Goal: Find specific page/section: Find specific page/section

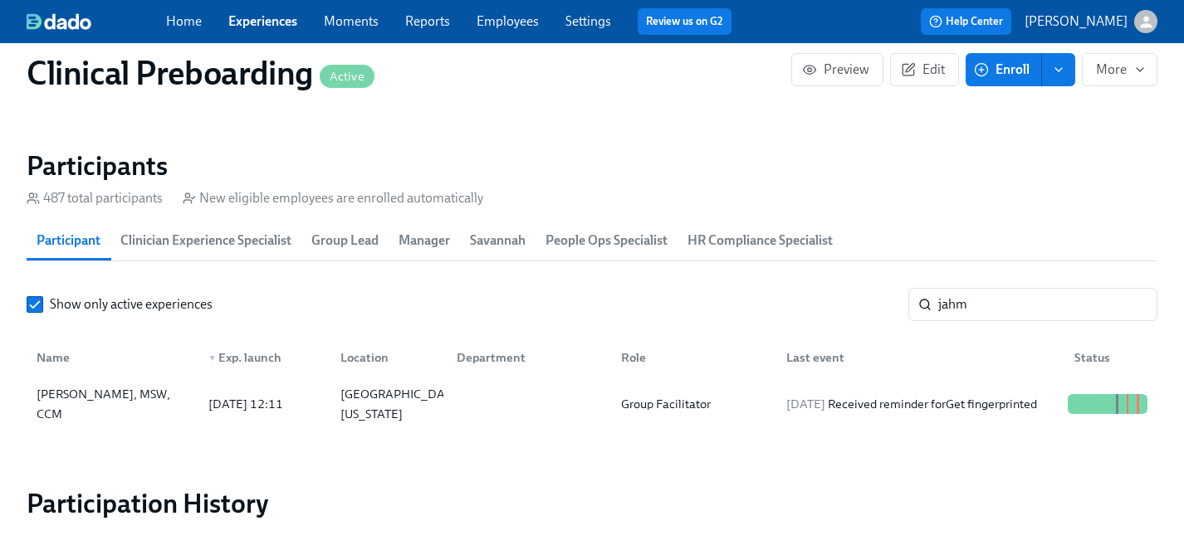
scroll to position [0, 20362]
click at [990, 300] on input "jahm" at bounding box center [1047, 304] width 219 height 33
drag, startPoint x: 990, startPoint y: 300, endPoint x: 838, endPoint y: 300, distance: 151.9
click at [838, 300] on div "Show only active experiences jahm ​" at bounding box center [592, 304] width 1130 height 33
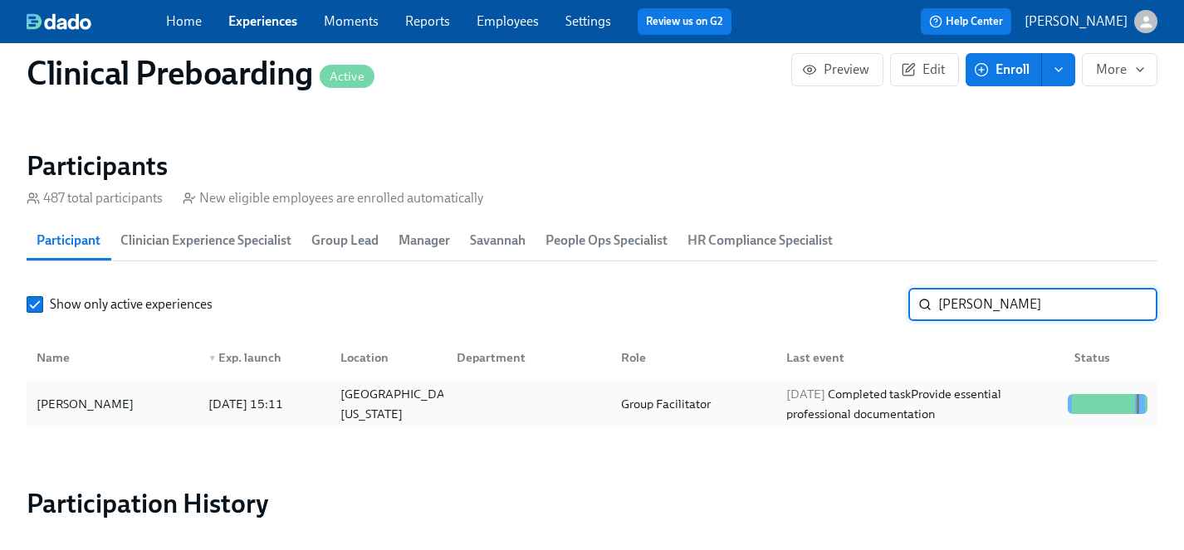
type input "[PERSON_NAME]"
click at [90, 403] on div "[PERSON_NAME]" at bounding box center [85, 404] width 110 height 20
click at [254, 20] on link "Experiences" at bounding box center [262, 21] width 69 height 16
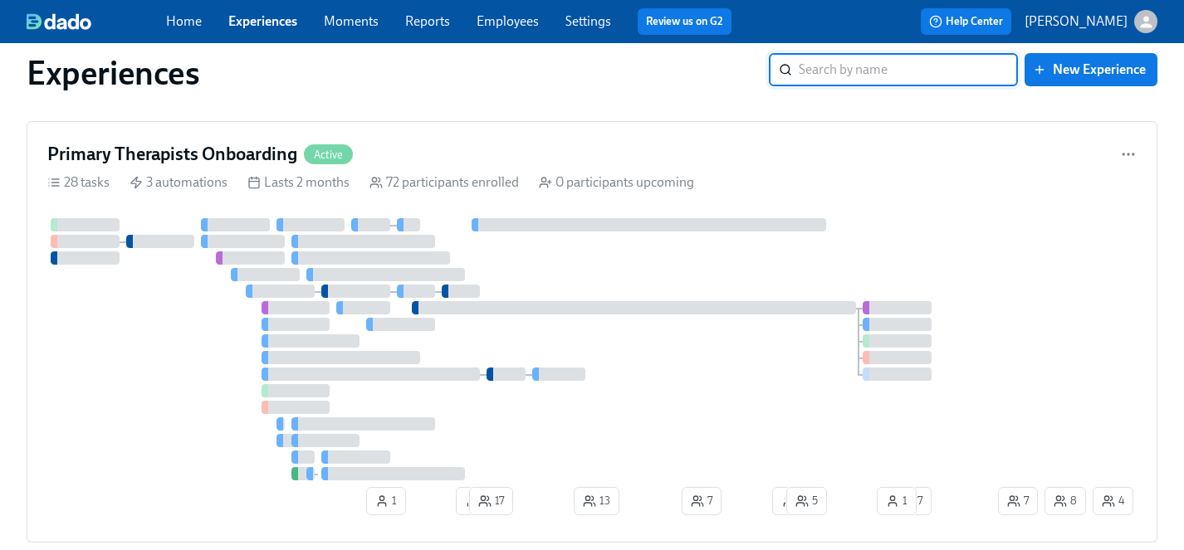
scroll to position [4052, 0]
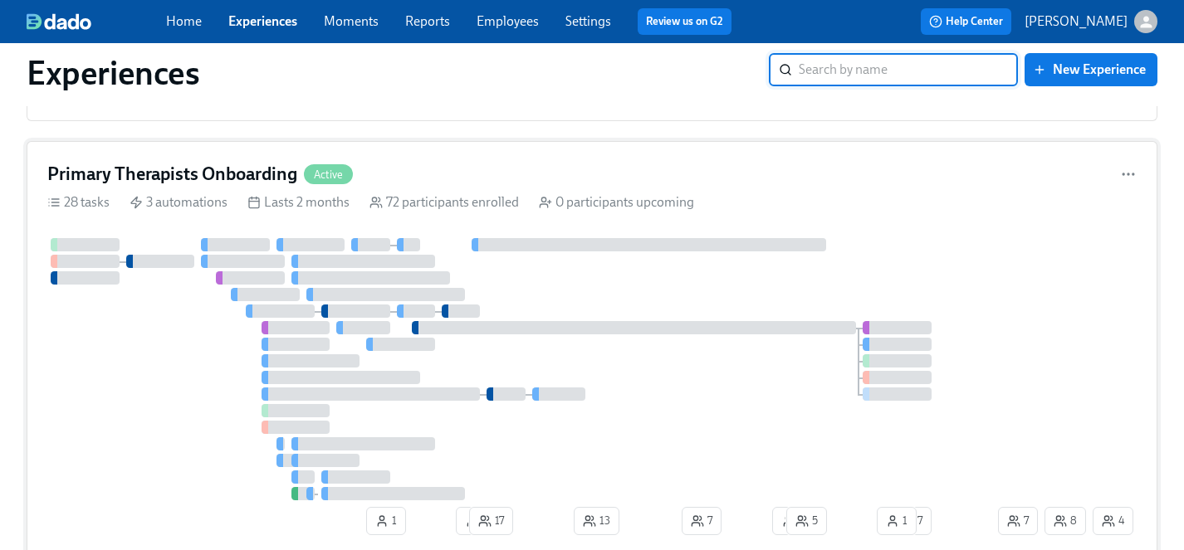
click at [164, 413] on div at bounding box center [520, 369] width 947 height 262
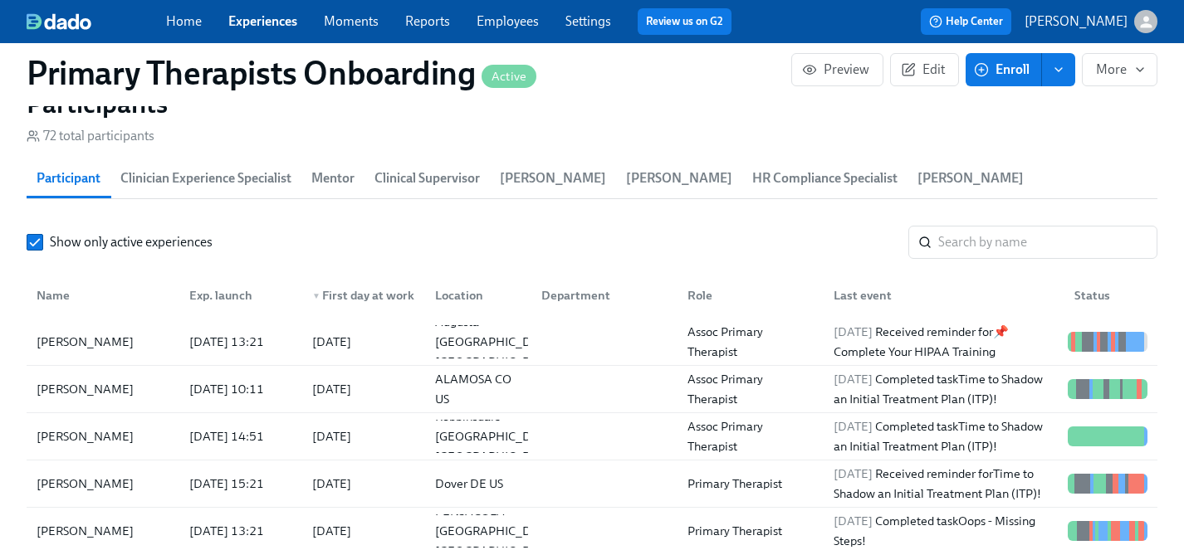
scroll to position [1755, 0]
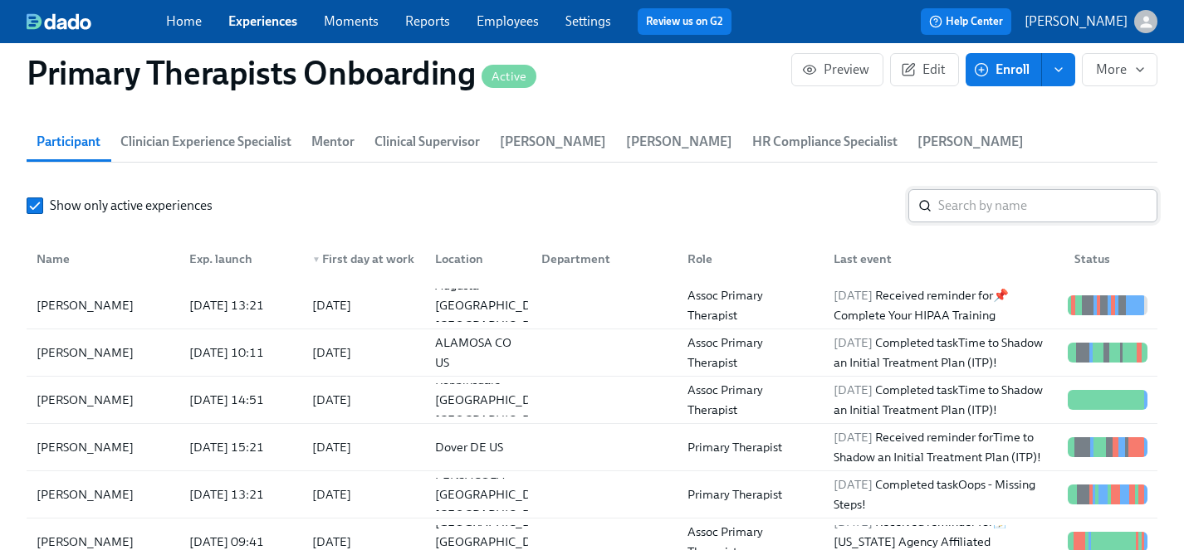
click at [991, 189] on input "search" at bounding box center [1047, 205] width 219 height 33
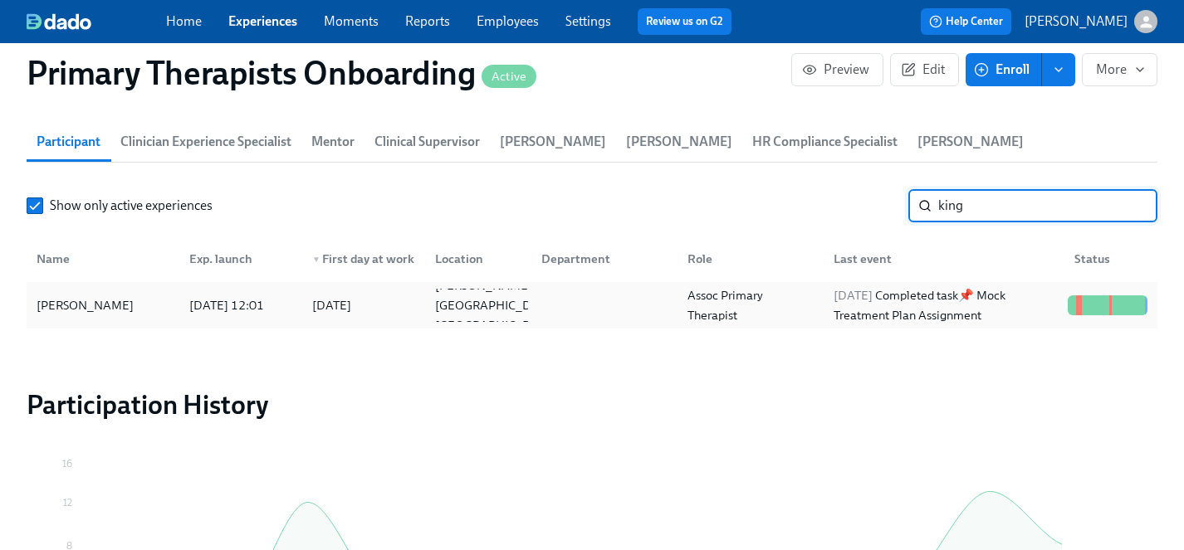
type input "king"
click at [81, 295] on div "[PERSON_NAME]" at bounding box center [85, 305] width 110 height 20
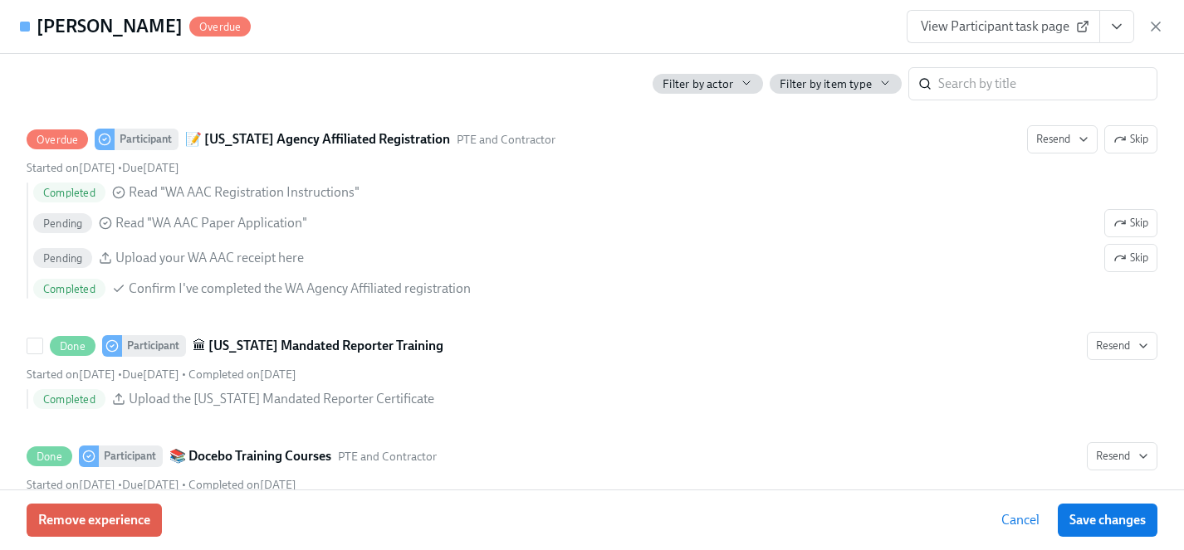
scroll to position [1837, 0]
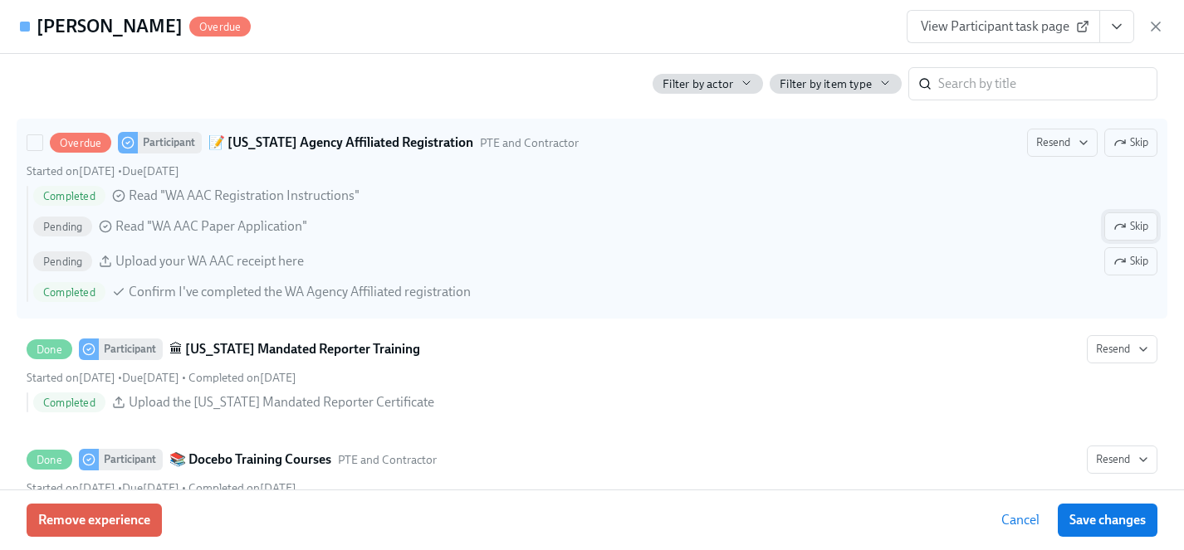
click at [1126, 222] on span "Skip" at bounding box center [1130, 226] width 35 height 17
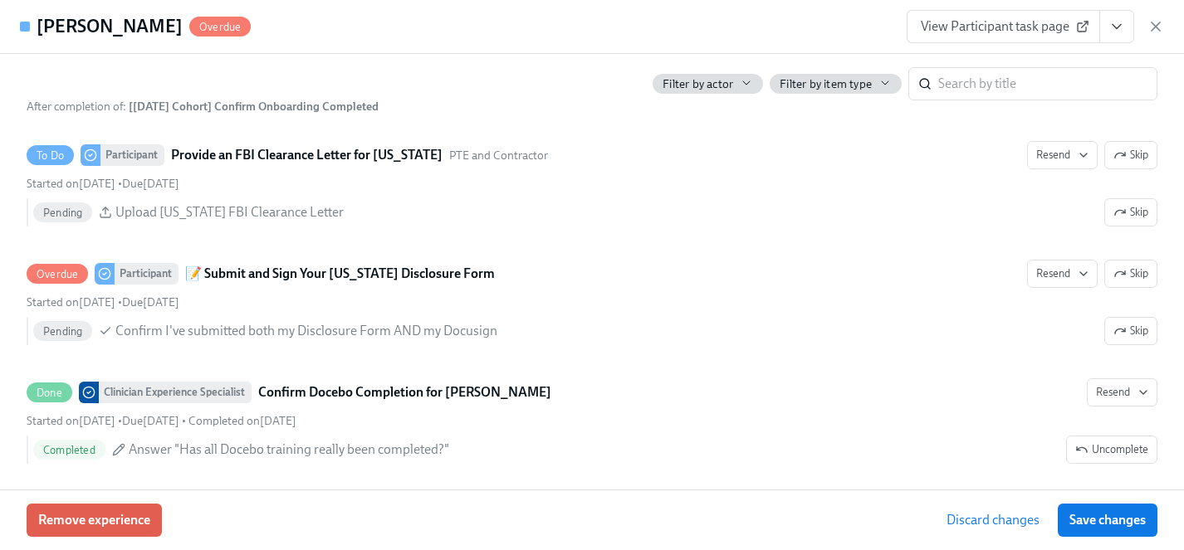
scroll to position [4679, 0]
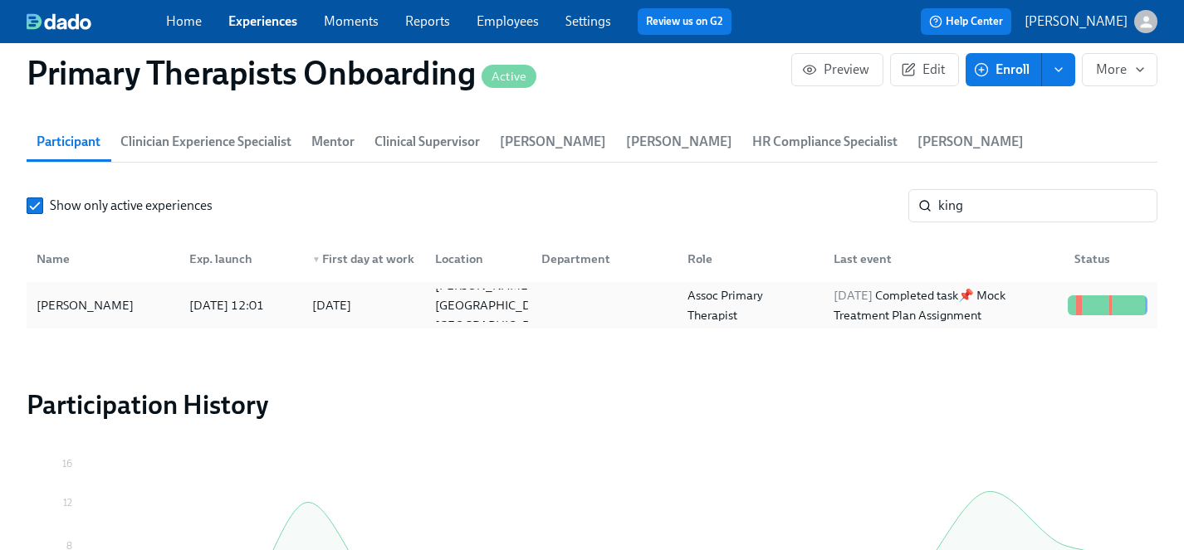
click at [65, 295] on div "[PERSON_NAME]" at bounding box center [85, 305] width 110 height 20
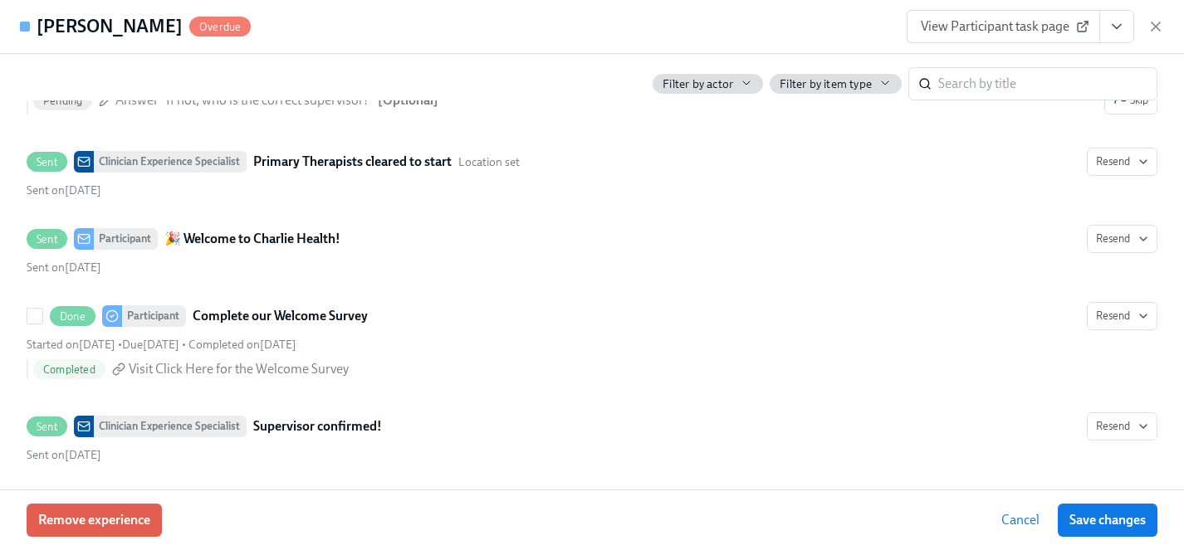
scroll to position [1105, 0]
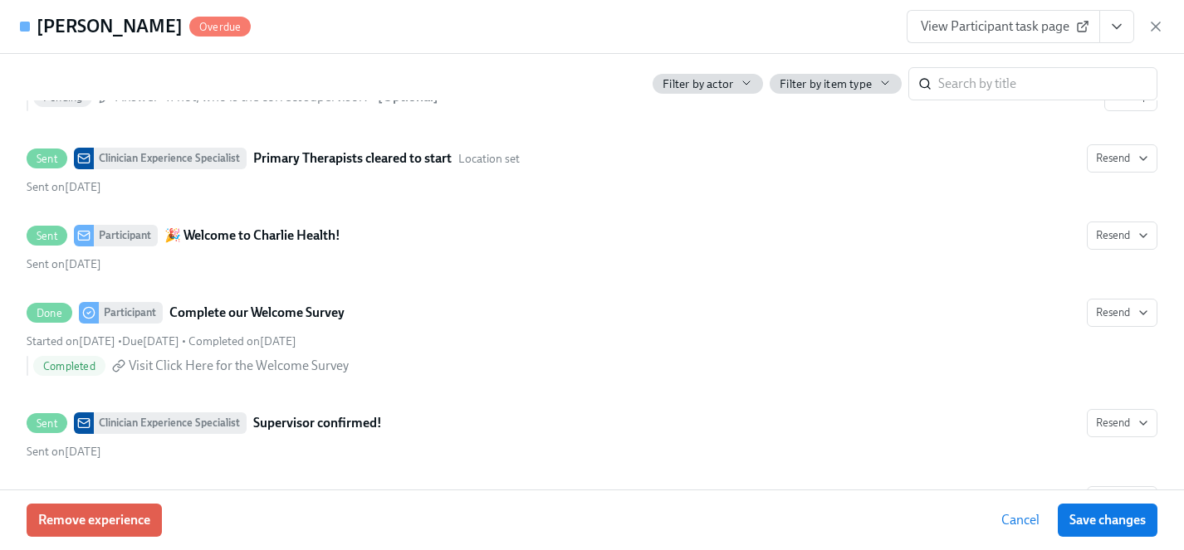
click at [968, 22] on span "View Participant task page" at bounding box center [1002, 26] width 165 height 17
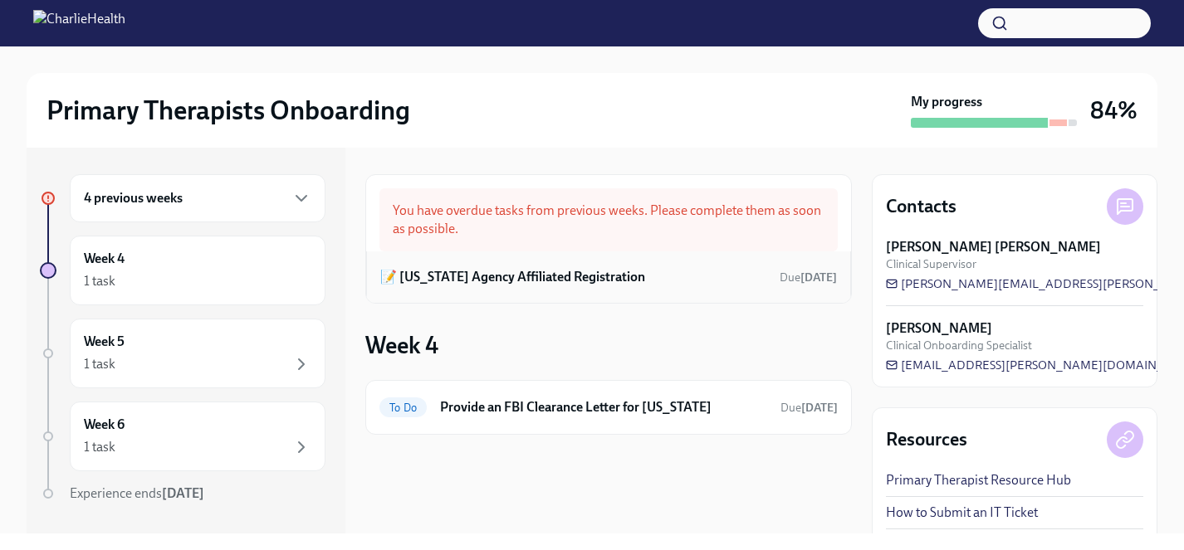
click at [456, 272] on h6 "📝 [US_STATE] Agency Affiliated Registration" at bounding box center [512, 277] width 265 height 18
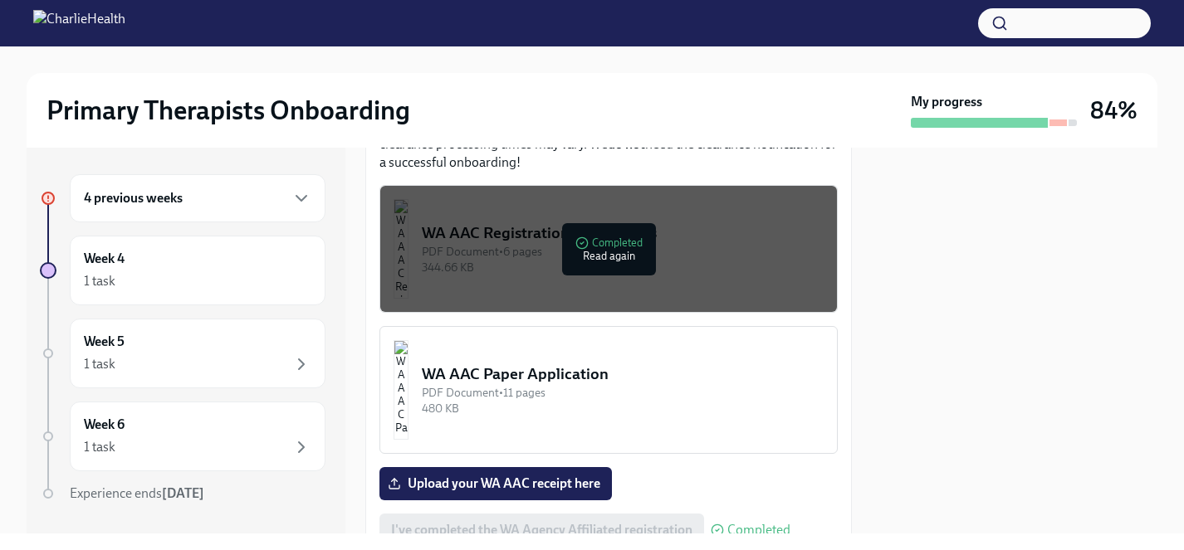
scroll to position [1063, 0]
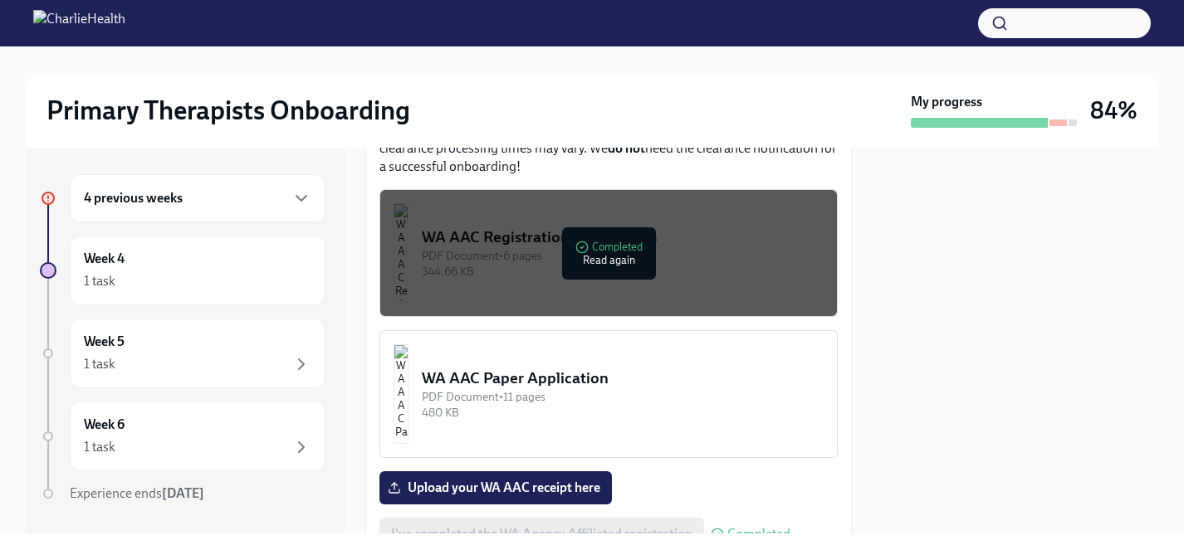
click at [546, 386] on div "WA AAC Paper Application" at bounding box center [623, 379] width 402 height 22
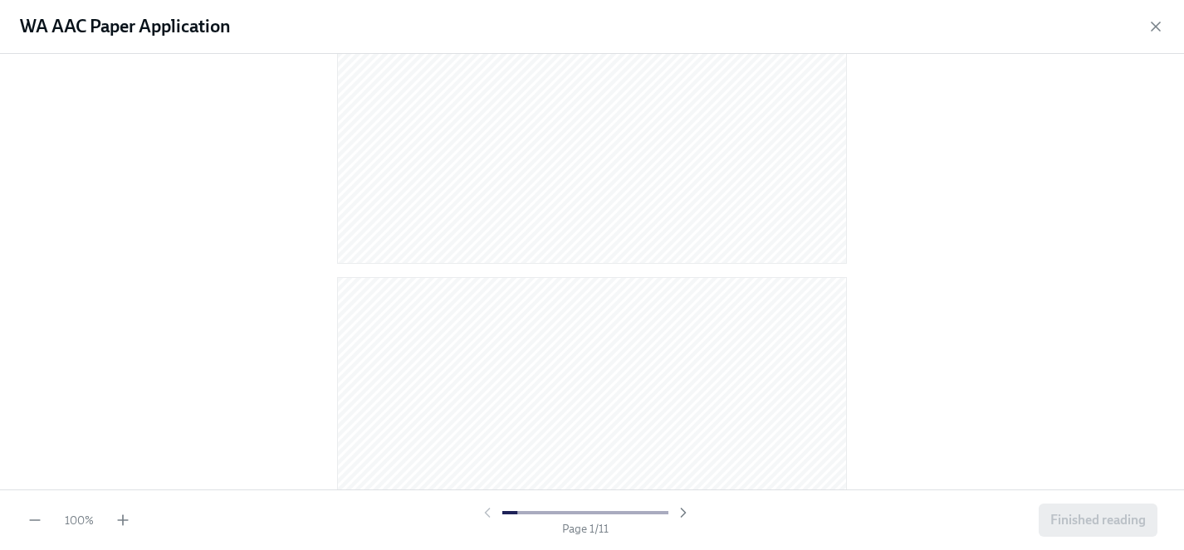
scroll to position [484, 0]
